Goal: Task Accomplishment & Management: Manage account settings

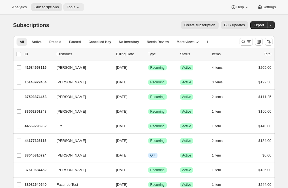
click at [75, 9] on span "Tools" at bounding box center [71, 7] width 9 height 4
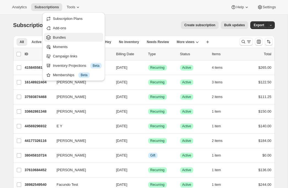
click at [63, 40] on button "Bundles" at bounding box center [73, 37] width 59 height 9
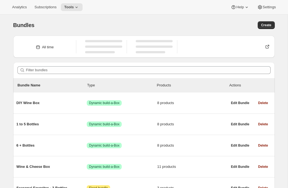
click at [24, 23] on span "Bundles" at bounding box center [23, 25] width 21 height 6
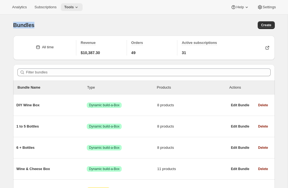
click at [79, 9] on icon at bounding box center [77, 7] width 6 height 6
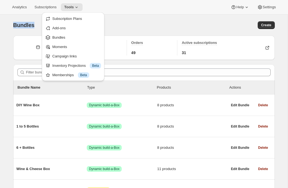
click at [124, 26] on div "Bundles" at bounding box center [78, 25] width 131 height 8
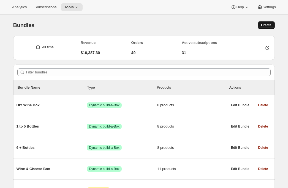
click at [266, 27] on span "Create" at bounding box center [266, 25] width 10 height 4
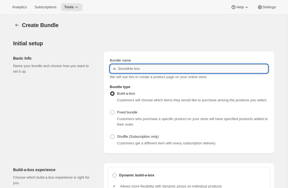
click at [187, 70] on input "Bundle name" at bounding box center [189, 68] width 158 height 9
type input "Tier 1"
click at [50, 90] on div "Basic Info Name your bundle and choose how you want to set it up." at bounding box center [56, 102] width 86 height 102
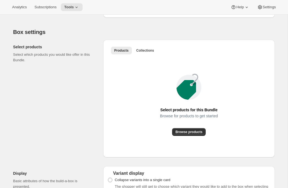
scroll to position [288, 0]
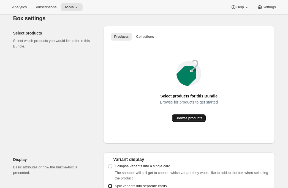
click at [196, 121] on button "Browse products" at bounding box center [189, 118] width 34 height 8
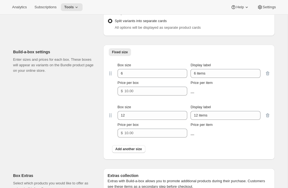
scroll to position [450, 0]
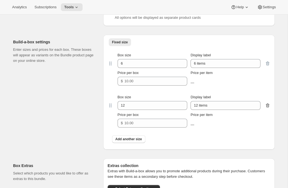
click at [269, 108] on icon "button" at bounding box center [268, 105] width 6 height 6
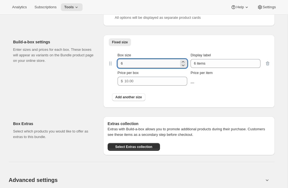
click at [130, 68] on input "6" at bounding box center [148, 63] width 61 height 9
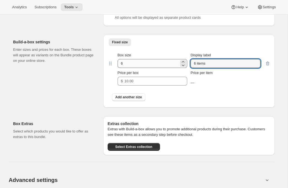
drag, startPoint x: 205, startPoint y: 68, endPoint x: 176, endPoint y: 66, distance: 29.0
click at [176, 66] on div "Box size 6 Display label 6 items" at bounding box center [189, 59] width 143 height 15
type input "6 Bottles"
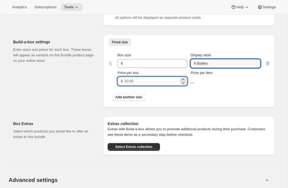
click at [136, 85] on input "Price per box" at bounding box center [151, 81] width 55 height 9
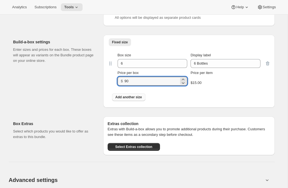
type input "90"
click at [139, 99] on span "Add another size" at bounding box center [128, 97] width 27 height 4
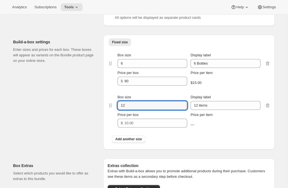
drag, startPoint x: 135, startPoint y: 110, endPoint x: 108, endPoint y: 109, distance: 27.0
click at [108, 109] on div "Box size 12 Display label 12 items Price per box $ Price per item —" at bounding box center [189, 111] width 163 height 42
type input "6"
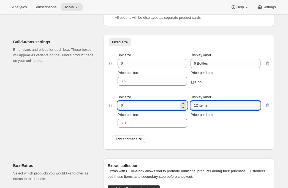
drag, startPoint x: 183, startPoint y: 110, endPoint x: 165, endPoint y: 110, distance: 17.4
click at [165, 110] on div "Box size 6 Display label 12 items" at bounding box center [189, 101] width 143 height 15
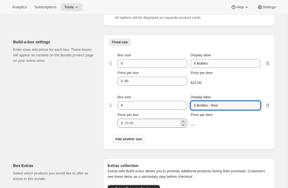
type input "6 Bottles - Red"
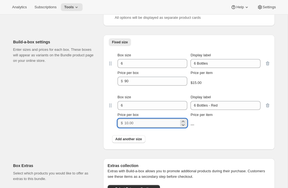
click at [126, 127] on input "Price per box" at bounding box center [151, 122] width 55 height 9
type input "90"
click at [122, 141] on span "Add another size" at bounding box center [128, 139] width 27 height 4
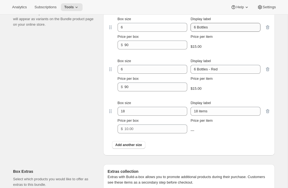
scroll to position [485, 0]
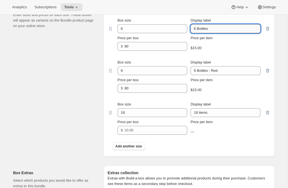
click at [214, 33] on input "6 Bottles" at bounding box center [226, 28] width 70 height 9
type input "6 Bottles - Mixed"
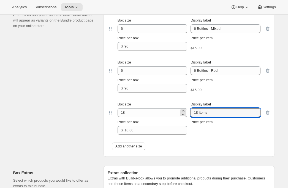
drag, startPoint x: 212, startPoint y: 119, endPoint x: 179, endPoint y: 119, distance: 33.0
click at [180, 117] on div "Box size 18 Display label 18 items" at bounding box center [189, 108] width 143 height 15
type input "6 Bottles - White"
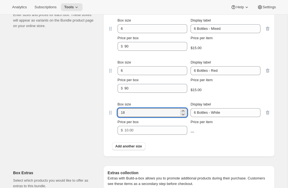
drag, startPoint x: 127, startPoint y: 116, endPoint x: 99, endPoint y: 114, distance: 28.7
click at [99, 114] on div "Build-a-box settings Enter sizes and prices for each box. These boxes will appe…" at bounding box center [144, 76] width 262 height 161
type input "6"
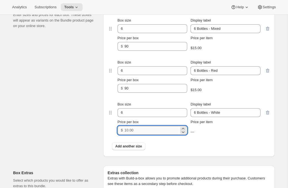
click at [148, 134] on input "Price per box" at bounding box center [151, 130] width 55 height 9
type input "90"
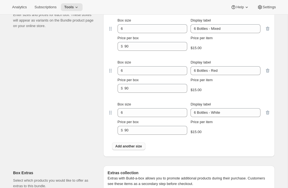
click at [136, 148] on span "Add another size" at bounding box center [128, 146] width 27 height 4
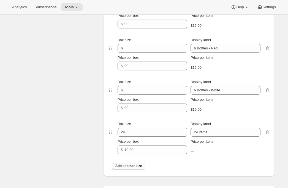
scroll to position [514, 0]
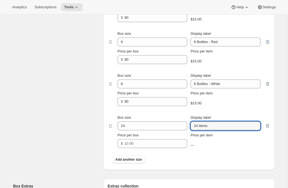
drag, startPoint x: 208, startPoint y: 133, endPoint x: 142, endPoint y: 121, distance: 68.0
click at [142, 121] on div "Box size 24 Display label 24 items" at bounding box center [189, 122] width 143 height 15
type input "6 Bottles - Rosé"
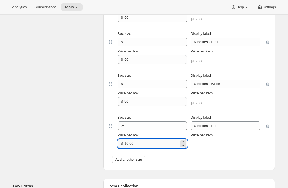
click at [126, 148] on input "Price per box" at bounding box center [151, 143] width 55 height 9
type input "90"
click at [81, 133] on div "Build-a-box settings Enter sizes and prices for each box. These boxes will appe…" at bounding box center [56, 70] width 86 height 198
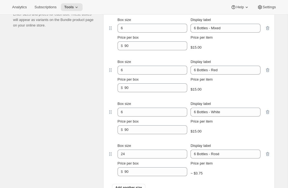
scroll to position [488, 0]
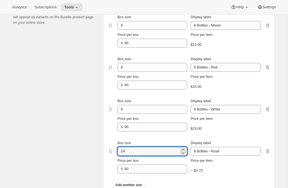
drag, startPoint x: 128, startPoint y: 153, endPoint x: 107, endPoint y: 153, distance: 21.5
click at [108, 153] on div "Box size 24 Display label 6 Bottles - Rosé Price per box $ 90 Price per item ~ …" at bounding box center [189, 157] width 163 height 42
drag, startPoint x: 133, startPoint y: 159, endPoint x: 78, endPoint y: 156, distance: 54.6
click at [81, 156] on div "Build-a-box settings Enter sizes and prices for each box. These boxes will appe…" at bounding box center [144, 93] width 262 height 203
type input "6"
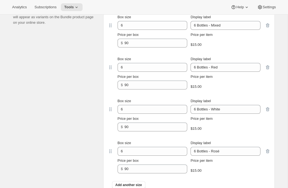
click at [67, 143] on div "Build-a-box settings Enter sizes and prices for each box. These boxes will appe…" at bounding box center [56, 96] width 86 height 198
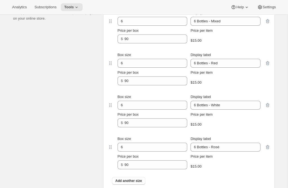
scroll to position [484, 0]
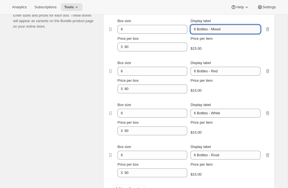
click at [213, 34] on input "6 Bottles - Mixed" at bounding box center [226, 29] width 70 height 9
click at [229, 34] on input "6 Bottles (Mixed" at bounding box center [226, 29] width 70 height 9
drag, startPoint x: 246, startPoint y: 34, endPoint x: 218, endPoint y: 34, distance: 27.3
click at [218, 34] on input "6 Bottles (Mixed Preference)" at bounding box center [226, 29] width 70 height 9
click at [235, 34] on input "6 Bottles (Mixed Preference)" at bounding box center [226, 29] width 70 height 9
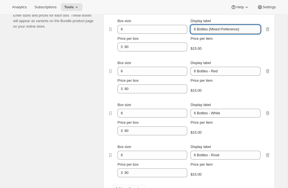
drag, startPoint x: 245, startPoint y: 36, endPoint x: 221, endPoint y: 36, distance: 23.7
click at [221, 34] on input "6 Bottles (Mixed Preference)" at bounding box center [226, 29] width 70 height 9
type input "6 Bottles (Mixed Preference)"
click at [219, 75] on input "6 Bottles - Red" at bounding box center [226, 71] width 70 height 9
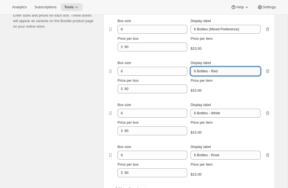
paste input "Preference)"
type input "6 Bottles - Red Preference)"
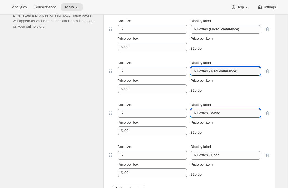
click at [226, 117] on input "6 Bottles - White" at bounding box center [226, 113] width 70 height 9
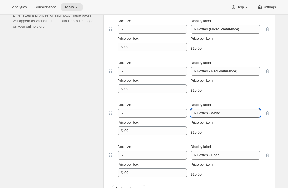
paste input "Preference)"
type input "6 Bottles - White Preference)"
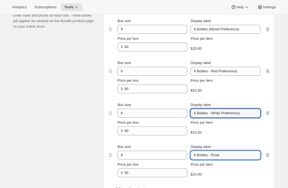
click at [224, 159] on input "6 Bottles - Rosé" at bounding box center [226, 154] width 70 height 9
paste input "Preference)"
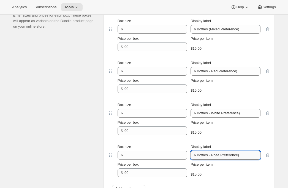
click at [213, 159] on input "6 Bottles - Rosé Preference)" at bounding box center [226, 154] width 70 height 9
type input "6 Bottles (Rosé Preference)"
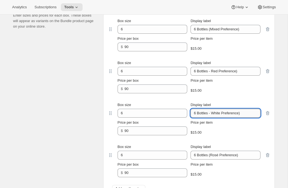
click at [213, 117] on input "6 Bottles - White Preference)" at bounding box center [226, 113] width 70 height 9
type input "6 Bottles (White Preference)"
click at [214, 75] on input "6 Bottles - Red Preference)" at bounding box center [226, 71] width 70 height 9
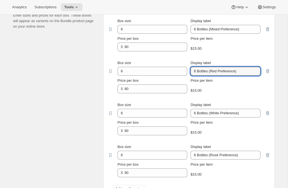
type input "6 Bottles (Red Preference)"
click at [75, 102] on div "Build-a-box settings Enter sizes and prices for each box. These boxes will appe…" at bounding box center [56, 100] width 86 height 198
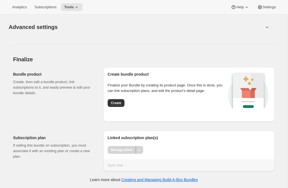
scroll to position [734, 0]
click at [118, 103] on span "Create" at bounding box center [116, 103] width 10 height 4
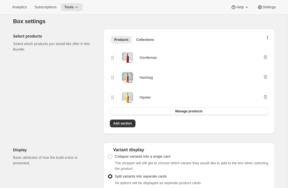
scroll to position [6, 0]
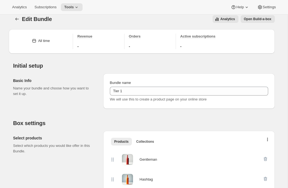
click at [77, 13] on div "Analytics Subscriptions Tools Help Settings" at bounding box center [144, 7] width 288 height 15
click at [77, 8] on icon at bounding box center [77, 7] width 6 height 6
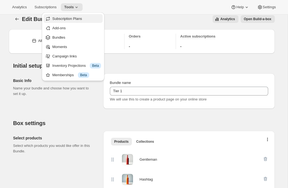
click at [74, 17] on span "Subscription Plans" at bounding box center [67, 19] width 30 height 4
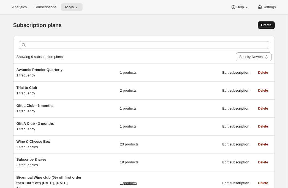
click at [266, 26] on span "Create" at bounding box center [266, 25] width 10 height 4
select select "WEEK"
select select "MONTH"
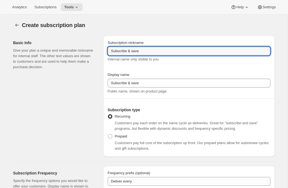
drag, startPoint x: 150, startPoint y: 53, endPoint x: 46, endPoint y: 48, distance: 104.8
click at [46, 48] on div "Basic Info Give your plan a unique and memorable nickname for internal staff. T…" at bounding box center [142, 93] width 266 height 125
type input "Tier 1 Plan"
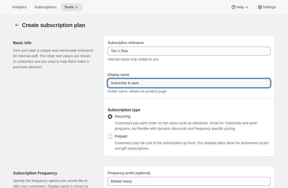
drag, startPoint x: 164, startPoint y: 84, endPoint x: 72, endPoint y: 80, distance: 92.3
click at [72, 80] on div "Basic Info Give your plan a unique and memorable nickname for internal staff. T…" at bounding box center [142, 93] width 266 height 125
type input "Join Tier 1"
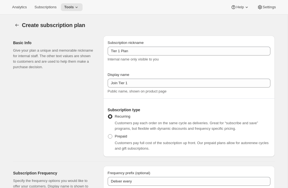
click at [53, 113] on div "Basic Info Give your plan a unique and memorable nickname for internal staff. T…" at bounding box center [56, 96] width 86 height 121
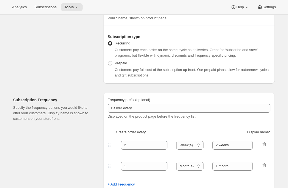
scroll to position [74, 0]
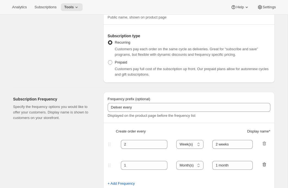
click at [265, 162] on icon "button" at bounding box center [265, 164] width 6 height 6
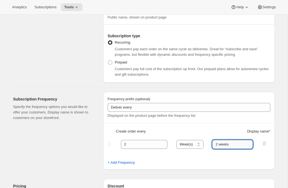
drag, startPoint x: 227, startPoint y: 143, endPoint x: 221, endPoint y: 143, distance: 5.8
click at [221, 143] on input "2 weeks" at bounding box center [232, 144] width 40 height 9
type input "2 months"
click at [198, 145] on select "Day(s) Week(s) Month(s) Year(s)" at bounding box center [189, 144] width 27 height 9
select select "MONTH"
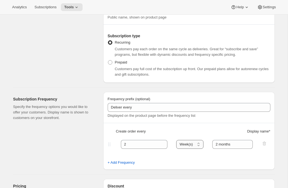
click at [177, 140] on select "Day(s) Week(s) Month(s) Year(s)" at bounding box center [189, 144] width 27 height 9
click at [161, 169] on div "Frequency prefix (optional) Deliver every Displayed on the product page before …" at bounding box center [189, 131] width 172 height 78
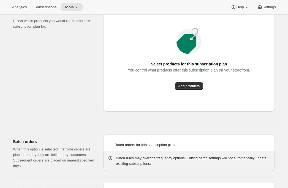
scroll to position [430, 0]
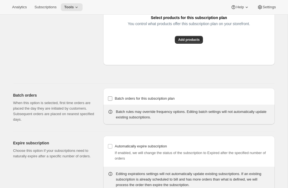
click at [135, 100] on span "Batch orders for this subscription plan" at bounding box center [145, 98] width 60 height 4
click at [112, 101] on input "Batch orders for this subscription plan" at bounding box center [110, 98] width 4 height 4
checkbox input "true"
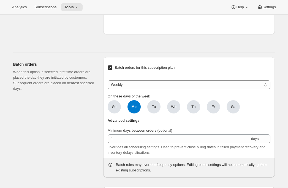
scroll to position [497, 0]
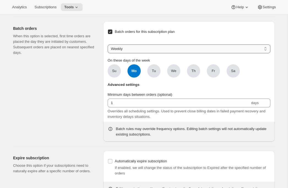
click at [137, 53] on select "Weekly Monthly Yearly" at bounding box center [189, 48] width 163 height 9
click at [108, 53] on select "Weekly Monthly Yearly" at bounding box center [189, 48] width 163 height 9
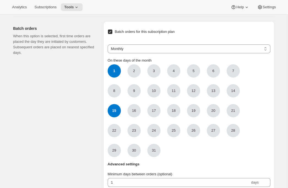
click at [115, 117] on span "15" at bounding box center [114, 110] width 13 height 13
click input "15" at bounding box center [0, 0] width 0 height 0
click at [158, 53] on select "Weekly Monthly Yearly" at bounding box center [189, 48] width 163 height 9
select select "YEARDAY"
click at [108, 53] on select "Weekly Monthly Yearly" at bounding box center [189, 48] width 163 height 9
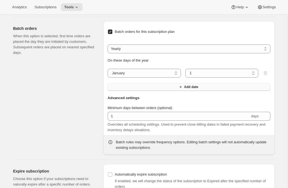
click at [148, 91] on button "Add date" at bounding box center [189, 87] width 163 height 8
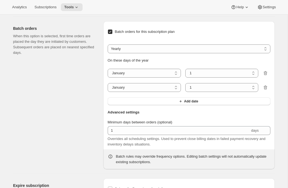
click at [145, 107] on div "Batch orders for this subscription plan Weekly Monthly Yearly Yearly On these d…" at bounding box center [189, 67] width 163 height 82
click at [145, 105] on button "Add date" at bounding box center [189, 101] width 163 height 8
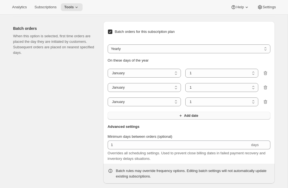
click at [147, 119] on button "Add date" at bounding box center [189, 116] width 163 height 8
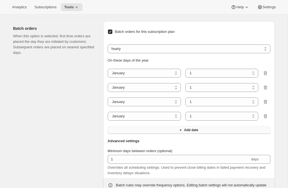
scroll to position [505, 0]
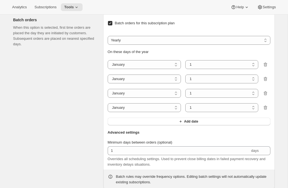
click at [149, 127] on div "Batch orders for this subscription plan Weekly Monthly Yearly Yearly On these d…" at bounding box center [189, 72] width 163 height 110
click at [149, 125] on button "Add date" at bounding box center [189, 121] width 163 height 8
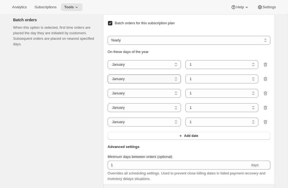
click at [140, 83] on select "January February March April May June July August September October November De…" at bounding box center [144, 78] width 73 height 9
select select "3"
click at [108, 83] on select "January February March April May June July August September October November De…" at bounding box center [144, 78] width 73 height 9
click at [201, 69] on select "1 2 3 4 5 6 7 8 9 10 11 12 13 14 15 16 17 18 19 20 21 22 23 24 25 26 27 28 29 3…" at bounding box center [221, 64] width 73 height 9
select select "15"
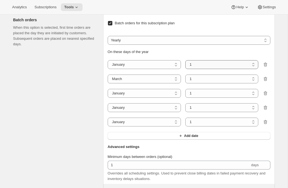
click at [185, 69] on select "1 2 3 4 5 6 7 8 9 10 11 12 13 14 15 16 17 18 19 20 21 22 23 24 25 26 27 28 29 3…" at bounding box center [221, 64] width 73 height 9
click at [205, 83] on select "1 2 3 4 5 6 7 8 9 10 11 12 13 14 15 16 17 18 19 20 21 22 23 24 25 26 27 28 29 3…" at bounding box center [221, 78] width 73 height 9
select select "15"
click at [185, 83] on select "1 2 3 4 5 6 7 8 9 10 11 12 13 14 15 16 17 18 19 20 21 22 23 24 25 26 27 28 29 3…" at bounding box center [221, 78] width 73 height 9
click at [150, 97] on select "January February March April May June July August September October November De…" at bounding box center [144, 93] width 73 height 9
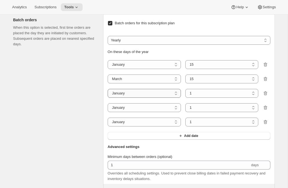
select select "5"
click at [108, 97] on select "January February March April May June July August September October November De…" at bounding box center [144, 93] width 73 height 9
click at [131, 112] on select "January February March April May June July August September October November De…" at bounding box center [144, 107] width 73 height 9
select select "7"
click at [108, 112] on select "January February March April May June July August September October November De…" at bounding box center [144, 107] width 73 height 9
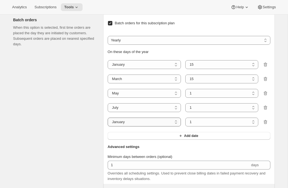
click at [130, 126] on select "January February March April May June July August September October November De…" at bounding box center [144, 121] width 73 height 9
select select "9"
click at [108, 126] on select "January February March April May June July August September October November De…" at bounding box center [144, 121] width 73 height 9
click at [135, 139] on button "Add date" at bounding box center [189, 136] width 163 height 8
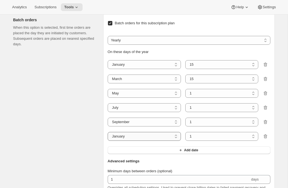
click at [131, 140] on select "January February March April May June July August September October November De…" at bounding box center [144, 136] width 73 height 9
select select "11"
click at [108, 140] on select "January February March April May June July August September October November De…" at bounding box center [144, 136] width 73 height 9
click at [198, 97] on select "1 2 3 4 5 6 7 8 9 10 11 12 13 14 15 16 17 18 19 20 21 22 23 24 25 26 27 28 29 3…" at bounding box center [221, 93] width 73 height 9
select select "15"
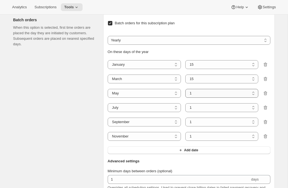
click at [185, 97] on select "1 2 3 4 5 6 7 8 9 10 11 12 13 14 15 16 17 18 19 20 21 22 23 24 25 26 27 28 29 3…" at bounding box center [221, 93] width 73 height 9
click at [201, 112] on select "1 2 3 4 5 6 7 8 9 10 11 12 13 14 15 16 17 18 19 20 21 22 23 24 25 26 27 28 29 3…" at bounding box center [221, 107] width 73 height 9
select select "15"
click at [185, 112] on select "1 2 3 4 5 6 7 8 9 10 11 12 13 14 15 16 17 18 19 20 21 22 23 24 25 26 27 28 29 3…" at bounding box center [221, 107] width 73 height 9
click at [195, 126] on select "1 2 3 4 5 6 7 8 9 10 11 12 13 14 15 16 17 18 19 20 21 22 23 24 25 26 27 28 29 30" at bounding box center [221, 121] width 73 height 9
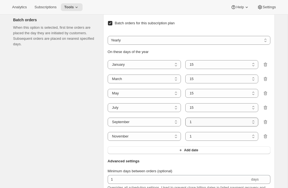
select select "15"
click at [185, 126] on select "1 2 3 4 5 6 7 8 9 10 11 12 13 14 15 16 17 18 19 20 21 22 23 24 25 26 27 28 29 30" at bounding box center [221, 121] width 73 height 9
click at [194, 140] on select "1 2 3 4 5 6 7 8 9 10 11 12 13 14 15 16 17 18 19 20 21 22 23 24 25 26 27 28 29 30" at bounding box center [221, 136] width 73 height 9
select select "15"
click at [185, 140] on select "1 2 3 4 5 6 7 8 9 10 11 12 13 14 15 16 17 18 19 20 21 22 23 24 25 26 27 28 29 30" at bounding box center [221, 136] width 73 height 9
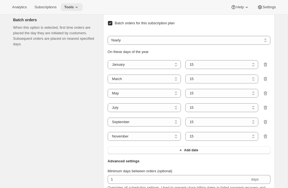
scroll to position [28, 0]
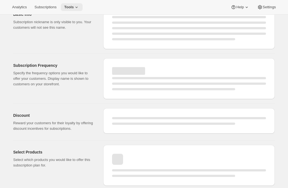
select select "WEEK"
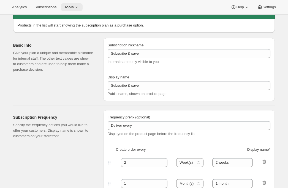
type input "Tier 1 Plan"
type input "Join Tier 1"
select select "MONTH"
type input "2 months"
checkbox input "true"
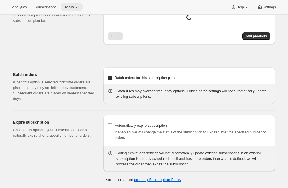
select select "YEARDAY"
select select "15"
select select "3"
select select "15"
select select "5"
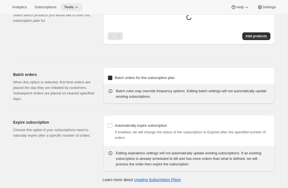
select select "15"
select select "7"
select select "15"
select select "9"
select select "15"
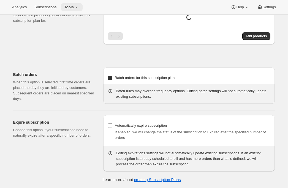
select select "11"
select select "15"
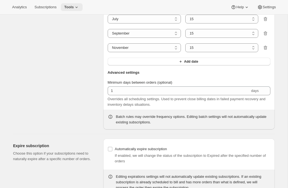
click at [79, 8] on icon at bounding box center [77, 7] width 6 height 6
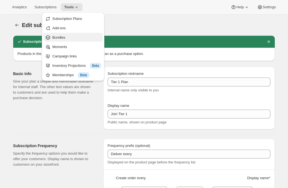
click at [64, 40] on button "Bundles" at bounding box center [73, 37] width 59 height 9
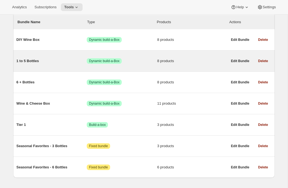
scroll to position [77, 0]
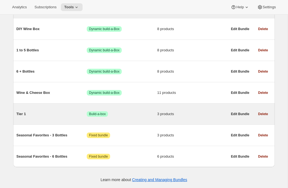
click at [52, 114] on span "Tier 1" at bounding box center [52, 114] width 71 height 6
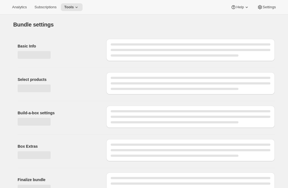
type input "Tier 1"
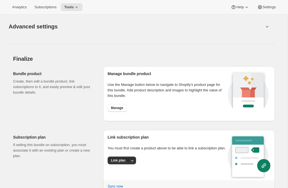
scroll to position [572, 0]
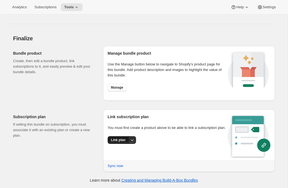
click at [118, 142] on span "Link plan" at bounding box center [118, 139] width 15 height 4
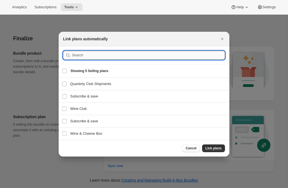
click at [108, 57] on input ":rjl:" at bounding box center [148, 55] width 153 height 9
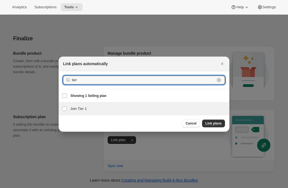
type input "tier"
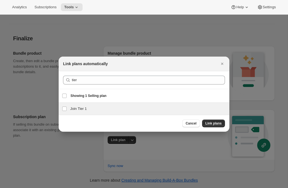
click at [74, 106] on h3 "Join Tier 1" at bounding box center [148, 109] width 156 height 6
checkbox input "true"
click at [212, 124] on span "Link plans" at bounding box center [213, 123] width 16 height 4
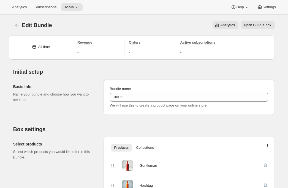
click at [257, 27] on span "Open Build-a-box" at bounding box center [258, 25] width 28 height 4
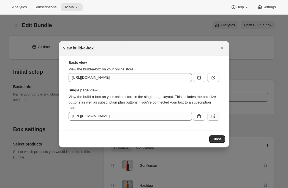
click at [214, 114] on icon ":rl0:" at bounding box center [214, 115] width 2 height 2
click at [211, 117] on icon ":rl0:" at bounding box center [214, 116] width 6 height 6
click at [216, 79] on button ":rl0:" at bounding box center [213, 77] width 12 height 9
click at [223, 47] on icon "Close" at bounding box center [222, 48] width 6 height 6
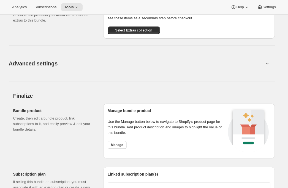
scroll to position [576, 0]
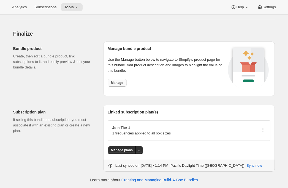
click at [116, 82] on span "Manage" at bounding box center [117, 82] width 12 height 4
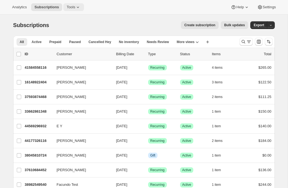
click at [78, 4] on button "Tools" at bounding box center [73, 7] width 21 height 8
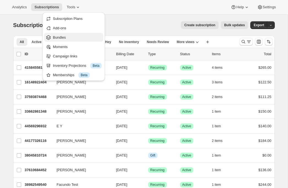
click at [64, 38] on span "Bundles" at bounding box center [59, 37] width 13 height 4
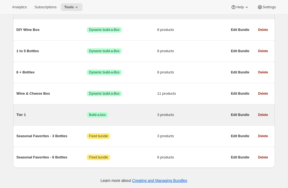
scroll to position [76, 0]
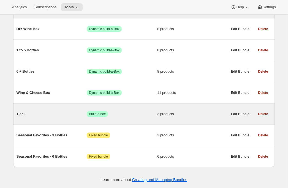
click at [72, 119] on div "Tier 1 Success Build-a-box 3 products" at bounding box center [122, 114] width 211 height 14
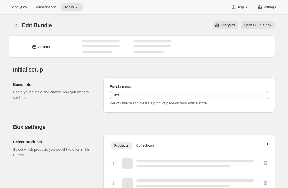
type input "Tier 1"
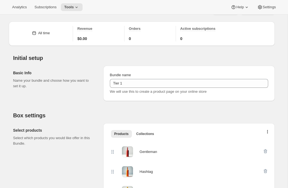
scroll to position [34, 0]
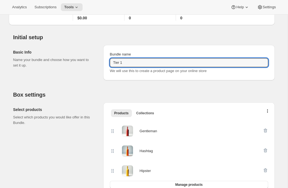
drag, startPoint x: 135, startPoint y: 64, endPoint x: 96, endPoint y: 63, distance: 39.1
click at [95, 63] on div "Basic Info Name your bundle and choose how you want to set it up. Bundle name T…" at bounding box center [144, 60] width 262 height 40
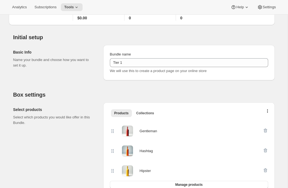
click at [96, 63] on div "Basic Info Name your bundle and choose how you want to set it up." at bounding box center [56, 62] width 86 height 35
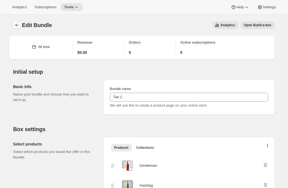
click at [17, 26] on icon "Bundles" at bounding box center [17, 25] width 6 height 6
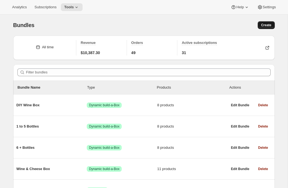
click at [267, 25] on span "Create" at bounding box center [266, 25] width 10 height 4
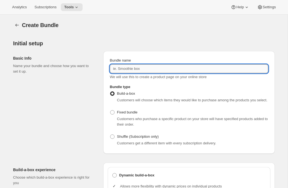
click at [127, 68] on input "Bundle name" at bounding box center [189, 68] width 158 height 9
type input "Tier 2"
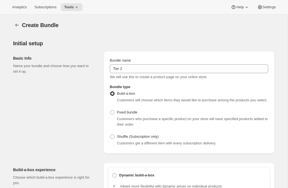
click at [89, 87] on div "Basic Info Name your bundle and choose how you want to set it up." at bounding box center [56, 102] width 86 height 102
click at [121, 114] on span "Fixed bundle" at bounding box center [127, 112] width 20 height 4
click at [110, 110] on input "Fixed bundle" at bounding box center [110, 110] width 0 height 0
radio input "true"
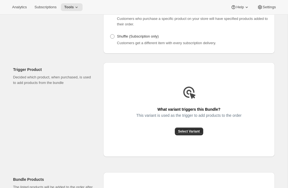
scroll to position [100, 0]
click at [184, 133] on span "Select Variant" at bounding box center [189, 131] width 22 height 4
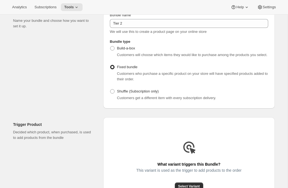
scroll to position [0, 0]
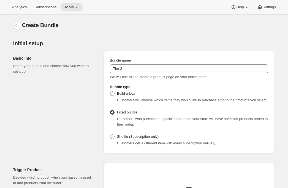
click at [17, 23] on icon "Bundles" at bounding box center [17, 25] width 6 height 6
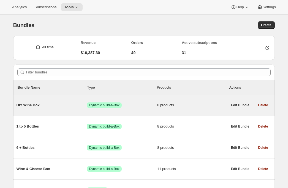
scroll to position [77, 0]
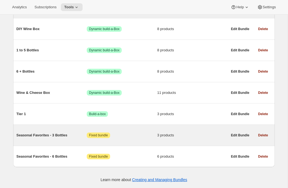
click at [37, 136] on span "Seasonal Favorites - 3 Bottles" at bounding box center [52, 135] width 71 height 6
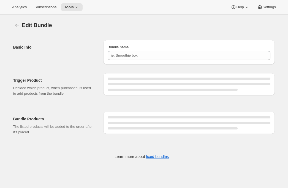
type input "Seasonal Favorites - 3 Bottles"
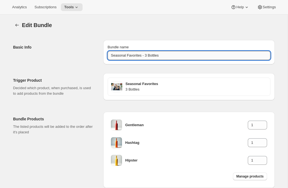
drag, startPoint x: 148, startPoint y: 54, endPoint x: 161, endPoint y: 54, distance: 12.9
click at [157, 54] on input "Seasonal Favorites - 3 Bottles" at bounding box center [189, 55] width 163 height 9
click at [72, 67] on div "Trigger Product Decided which product, when purchased, is used to add products …" at bounding box center [142, 138] width 266 height 149
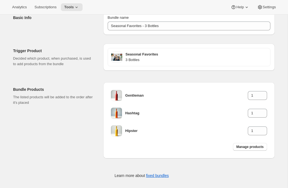
scroll to position [31, 0]
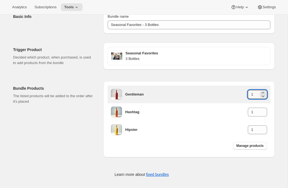
drag, startPoint x: 257, startPoint y: 92, endPoint x: 245, endPoint y: 92, distance: 11.8
click at [245, 92] on div "Gentleman 1" at bounding box center [196, 94] width 142 height 9
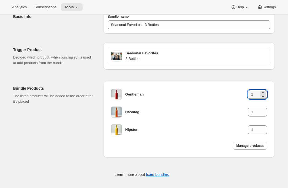
click at [242, 71] on div "Trigger Product Decided which product, when purchased, is used to add products …" at bounding box center [142, 108] width 266 height 149
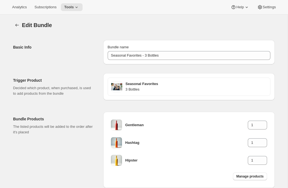
click at [13, 23] on div "Edit Bundle. This page is ready Edit Bundle Basic Info Bundle name Seasonal Fav…" at bounding box center [144, 118] width 275 height 207
click at [17, 24] on icon "Bundles" at bounding box center [17, 25] width 6 height 6
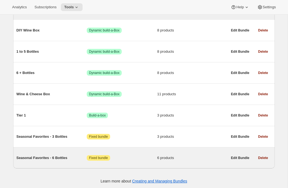
scroll to position [77, 0]
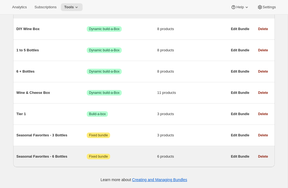
click at [54, 156] on span "Seasonal Favorites - 6 Bottles" at bounding box center [52, 156] width 71 height 6
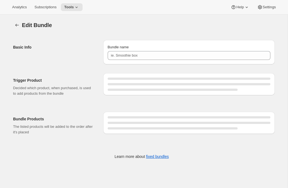
type input "Seasonal Favorites - 6 Bottles"
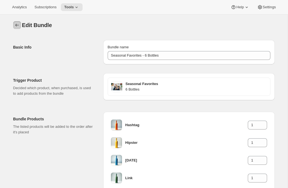
click at [16, 25] on icon "Bundles" at bounding box center [17, 25] width 4 height 3
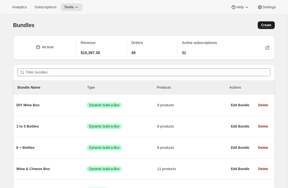
click at [267, 26] on span "Create" at bounding box center [266, 25] width 10 height 4
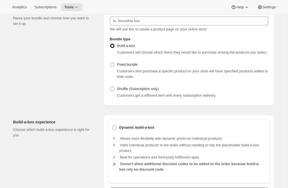
scroll to position [55, 0]
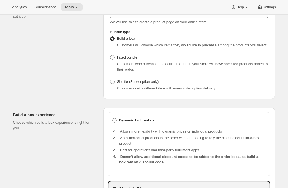
click at [120, 121] on div "Dynamic build-a-box Allows more flexibility with dynamic prices on individual p…" at bounding box center [189, 144] width 163 height 64
click at [121, 123] on b "Dynamic build-a-box" at bounding box center [136, 120] width 35 height 6
click at [113, 118] on input "Dynamic build-a-box" at bounding box center [112, 118] width 0 height 0
radio input "true"
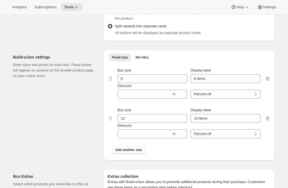
scroll to position [454, 0]
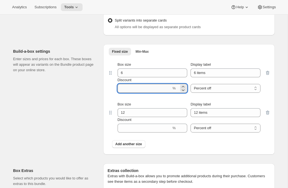
click at [128, 93] on input "Discount" at bounding box center [145, 88] width 54 height 9
click at [81, 94] on div "Build-a-box settings Enter sizes and prices for each box. These boxes will appe…" at bounding box center [56, 99] width 86 height 110
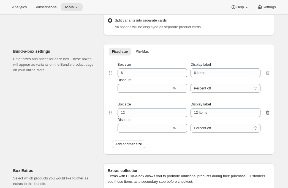
click at [267, 115] on icon "button" at bounding box center [268, 113] width 6 height 6
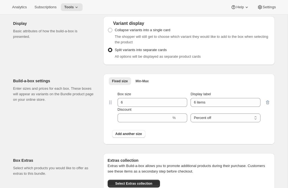
scroll to position [420, 0]
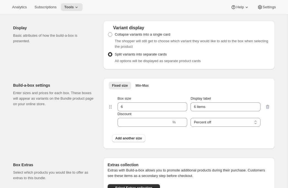
click at [74, 30] on div "Display Basic attributes of how the build-a-box is presented." at bounding box center [56, 45] width 86 height 48
click at [71, 9] on span "Tools" at bounding box center [69, 7] width 10 height 4
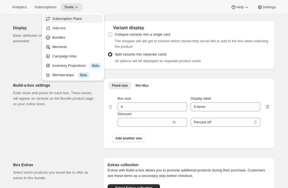
click at [71, 17] on span "Subscription Plans" at bounding box center [67, 19] width 30 height 4
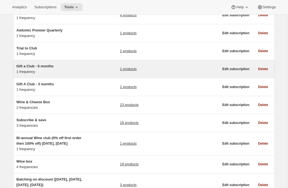
scroll to position [62, 0]
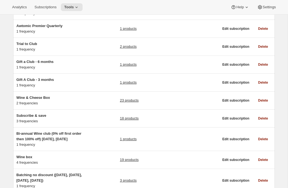
click at [69, 12] on div "Analytics Subscriptions Tools Help Settings" at bounding box center [144, 7] width 288 height 15
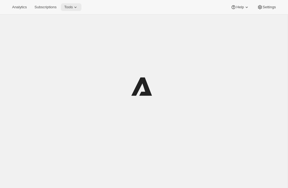
click at [71, 9] on button "Tools" at bounding box center [71, 7] width 21 height 8
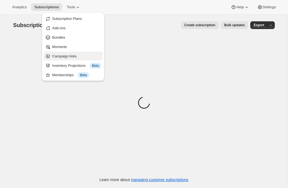
click at [62, 59] on button "Campaign links" at bounding box center [73, 56] width 59 height 9
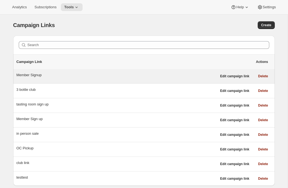
click at [39, 73] on div "Member Signup" at bounding box center [117, 75] width 200 height 6
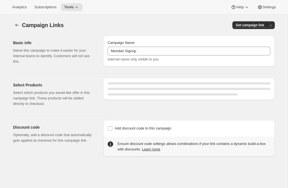
select select "gid://shopify/SellingPlan/7445479460"
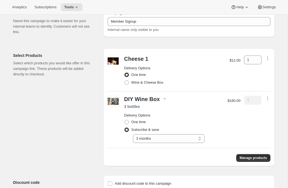
scroll to position [32, 0]
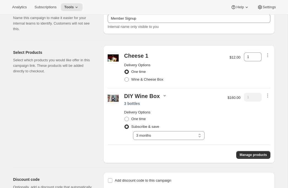
click at [164, 96] on icon "button" at bounding box center [165, 95] width 2 height 1
drag, startPoint x: 161, startPoint y: 108, endPoint x: 177, endPoint y: 119, distance: 19.2
click at [177, 119] on div "The Boss 1 Hipster 1 The Boss Rosé 1" at bounding box center [162, 111] width 35 height 25
drag, startPoint x: 154, startPoint y: 107, endPoint x: 176, endPoint y: 120, distance: 25.4
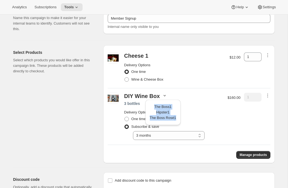
click at [176, 120] on div "The Boss 1 Hipster 1 The Boss Rosé 1" at bounding box center [163, 112] width 26 height 17
click at [170, 116] on span "The Boss Rosé" at bounding box center [162, 117] width 25 height 4
click at [207, 145] on div "Cheese 1 Delivery Options One time Wine & Cheese Box $12.00 1 DIY Wine Box 3 bo…" at bounding box center [189, 104] width 172 height 118
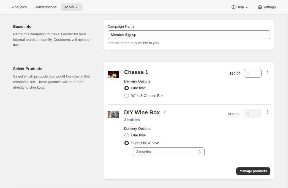
scroll to position [0, 0]
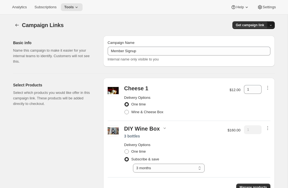
click at [273, 25] on button "button" at bounding box center [271, 25] width 8 height 8
click at [267, 37] on span "Copy Link" at bounding box center [264, 36] width 16 height 4
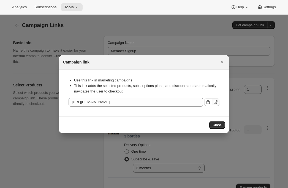
click at [215, 103] on icon ":rn:" at bounding box center [216, 102] width 6 height 6
